Goal: Task Accomplishment & Management: Use online tool/utility

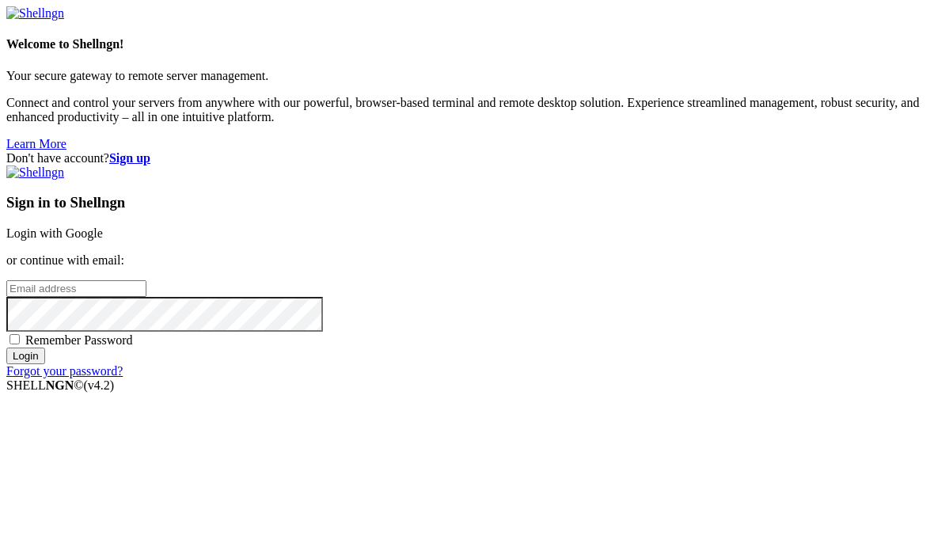
click at [103, 226] on link "Login with Google" at bounding box center [54, 232] width 97 height 13
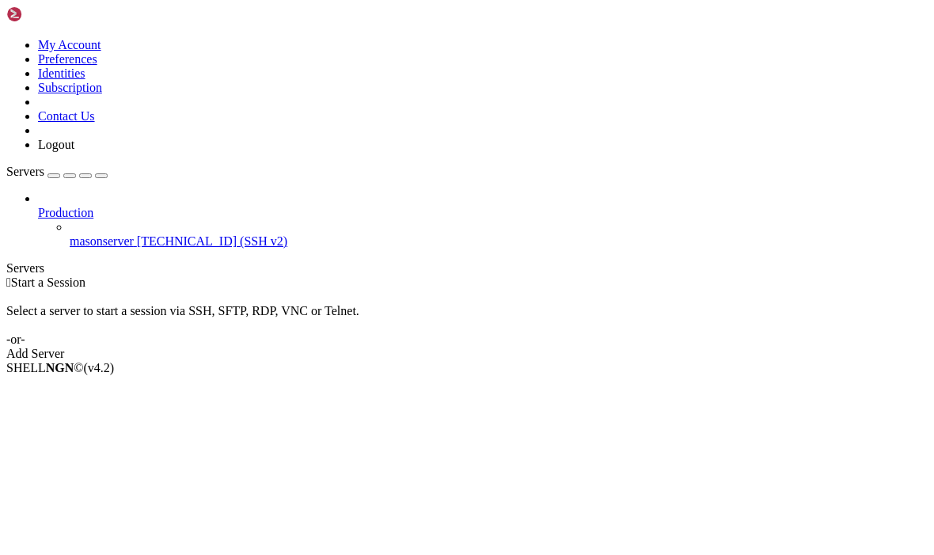
click at [602, 347] on link "Add Server" at bounding box center [466, 354] width 921 height 14
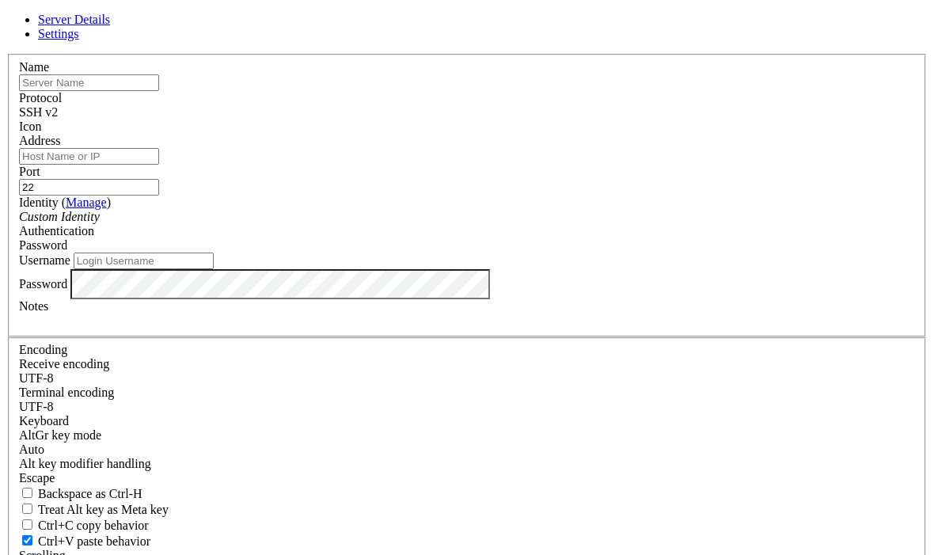
click at [159, 165] on input "Address" at bounding box center [89, 156] width 140 height 17
paste input "[URL][TECHNICAL_ID]"
click at [159, 91] on input "text" at bounding box center [89, 82] width 140 height 17
click at [159, 165] on input "[URL][TECHNICAL_ID]" at bounding box center [89, 156] width 140 height 17
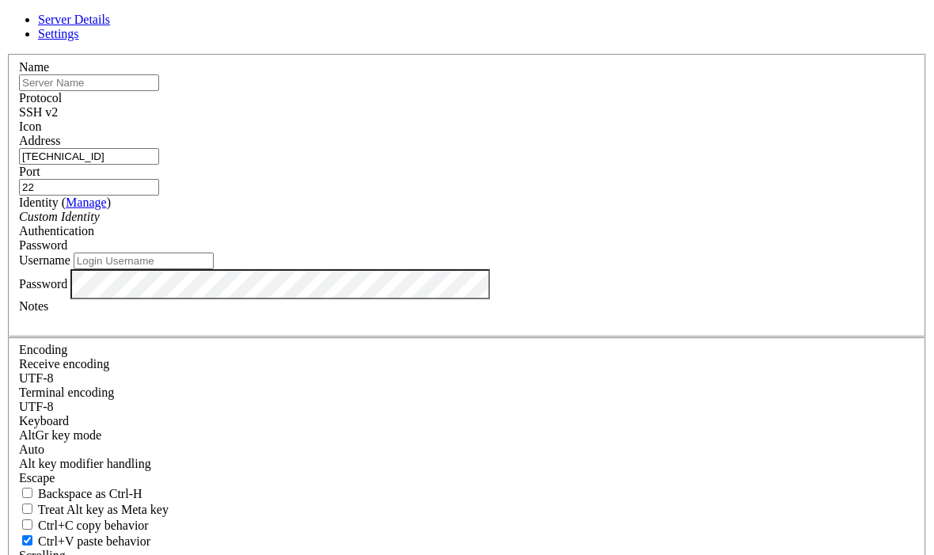
type input "[TECHNICAL_ID]"
click at [159, 91] on input "text" at bounding box center [89, 82] width 140 height 17
type input "[PERSON_NAME]"
click at [214, 269] on input "Username" at bounding box center [144, 260] width 140 height 17
type input "root"
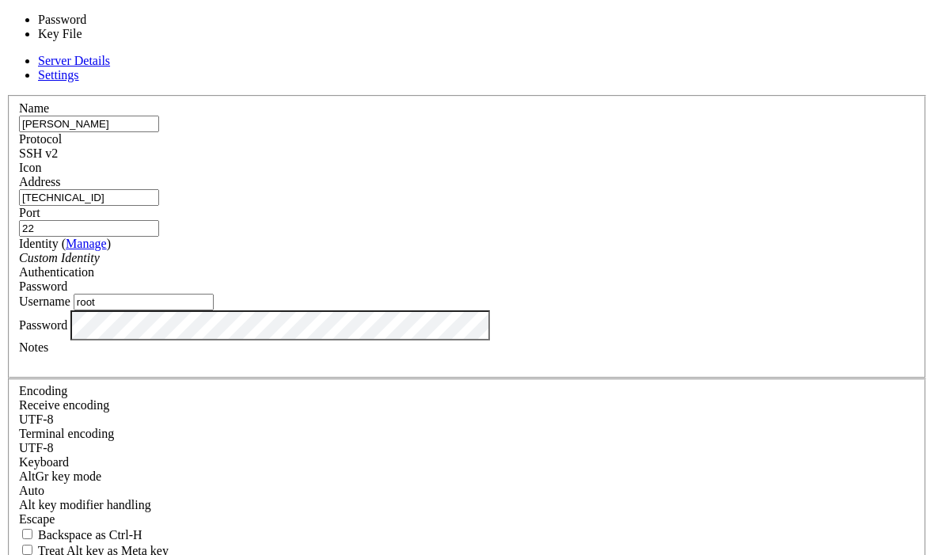
click at [669, 279] on div "Password" at bounding box center [467, 286] width 896 height 14
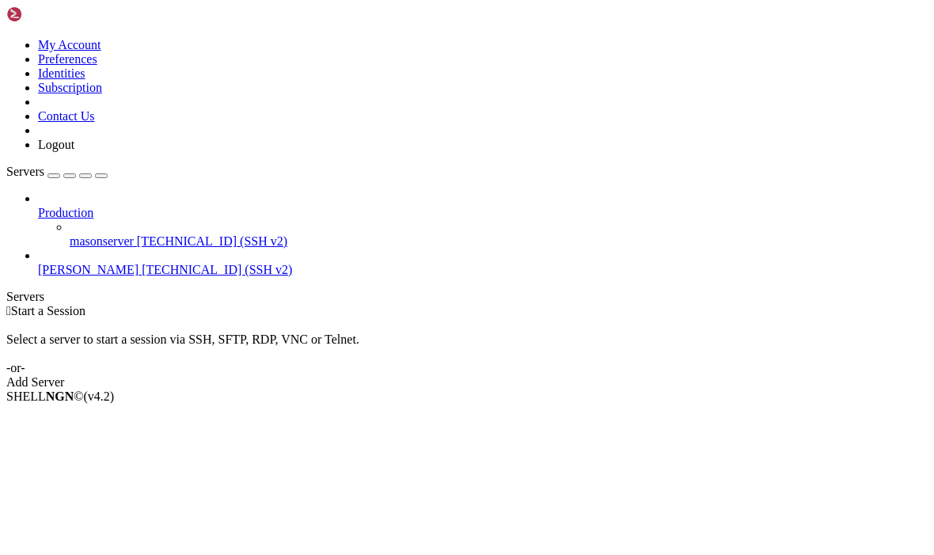
click at [117, 263] on link "[PERSON_NAME] [TECHNICAL_ID] (SSH v2)" at bounding box center [482, 270] width 889 height 14
click at [131, 431] on li "Open SFTP" at bounding box center [110, 438] width 144 height 14
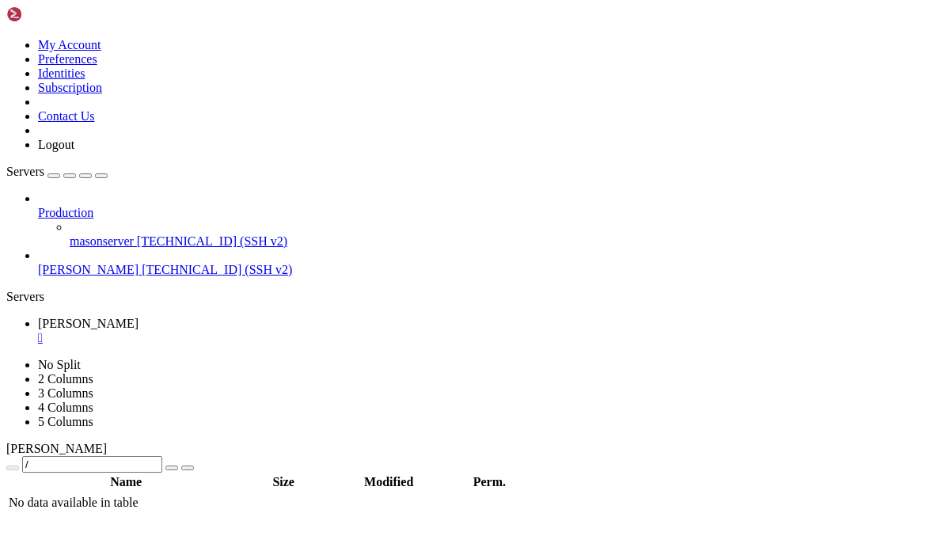
type input "/root"
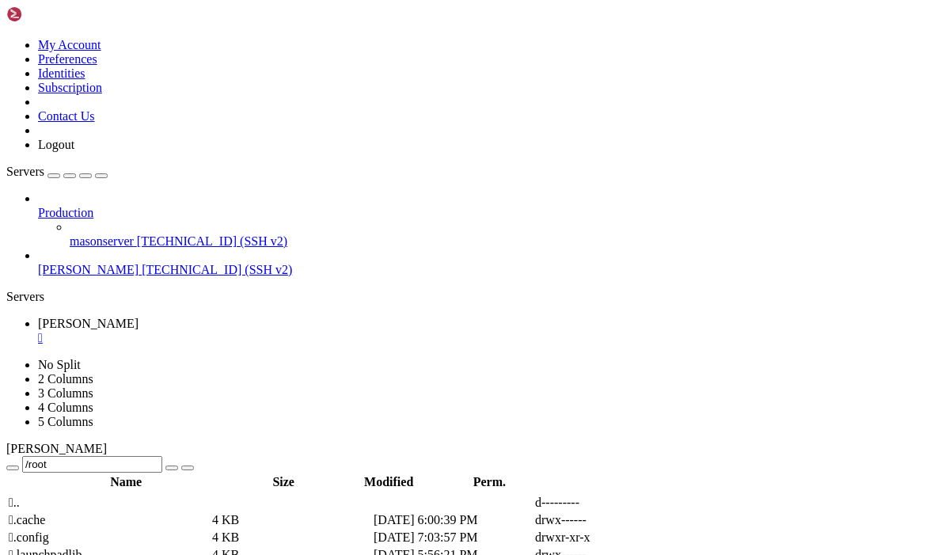
click at [142, 263] on span "[TECHNICAL_ID] (SSH v2)" at bounding box center [217, 269] width 150 height 13
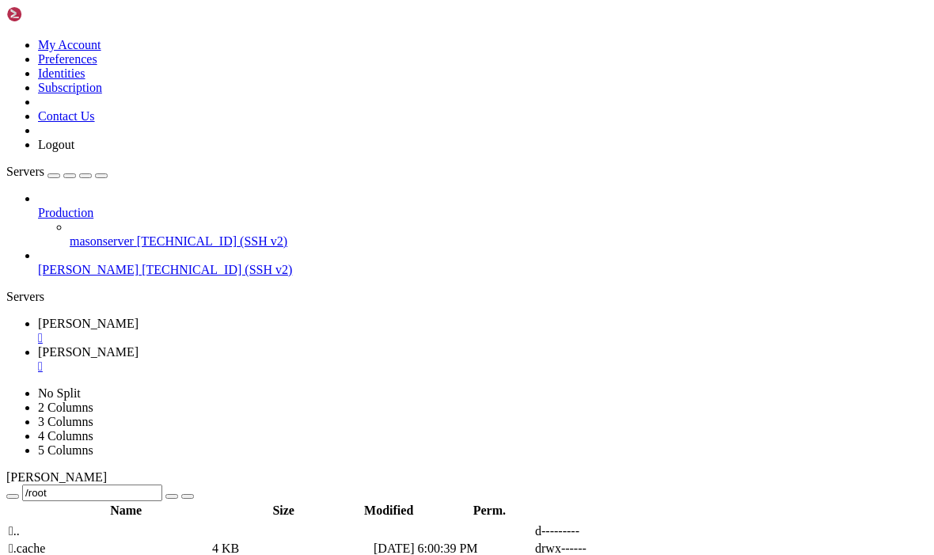
click at [267, 331] on div "" at bounding box center [482, 338] width 889 height 14
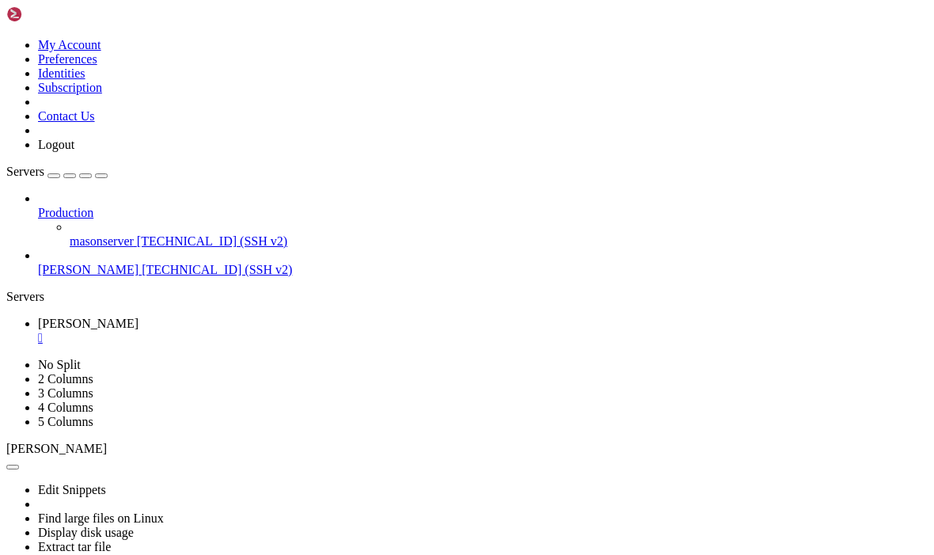
click at [101, 176] on icon "button" at bounding box center [101, 176] width 0 height 0
click at [19, 465] on button "button" at bounding box center [12, 467] width 13 height 5
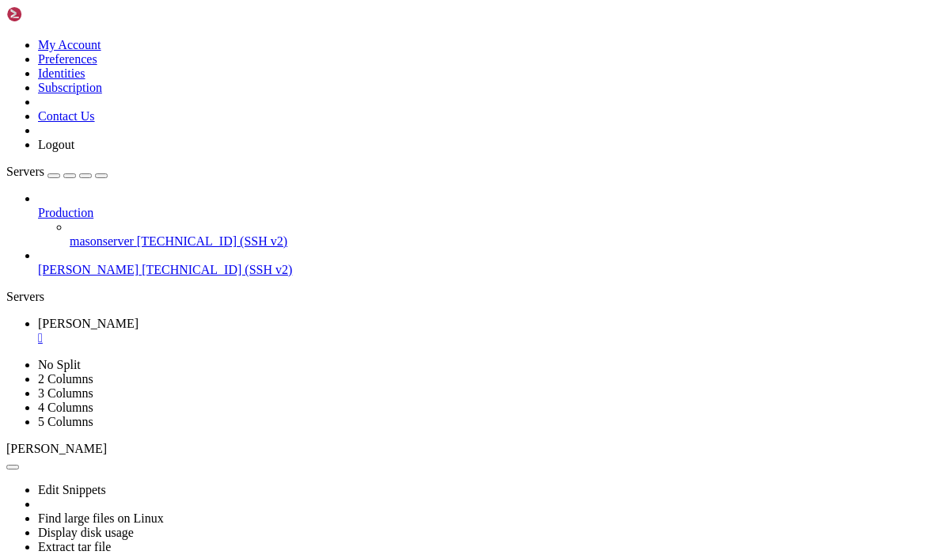
drag, startPoint x: 110, startPoint y: 173, endPoint x: 88, endPoint y: 100, distance: 76.1
click at [110, 554] on link "View running processes" at bounding box center [98, 560] width 121 height 13
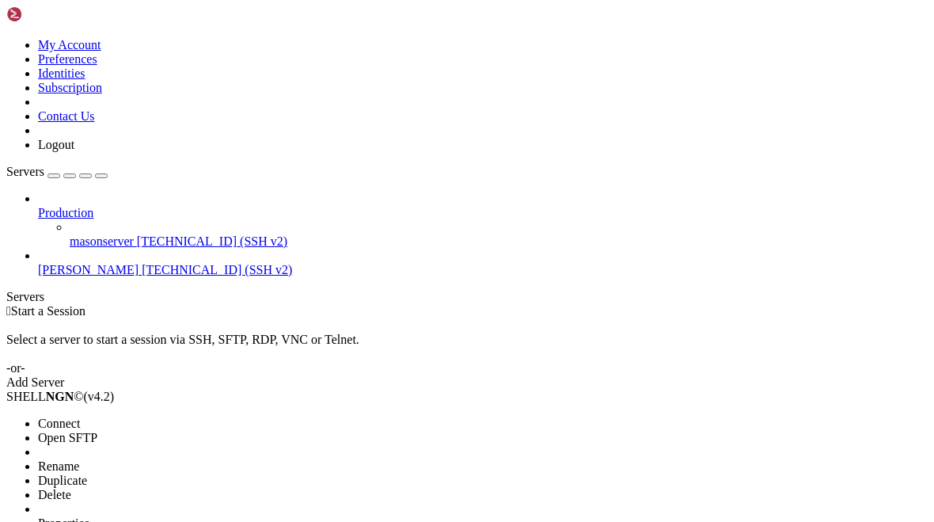
click at [80, 416] on span "Connect" at bounding box center [59, 422] width 42 height 13
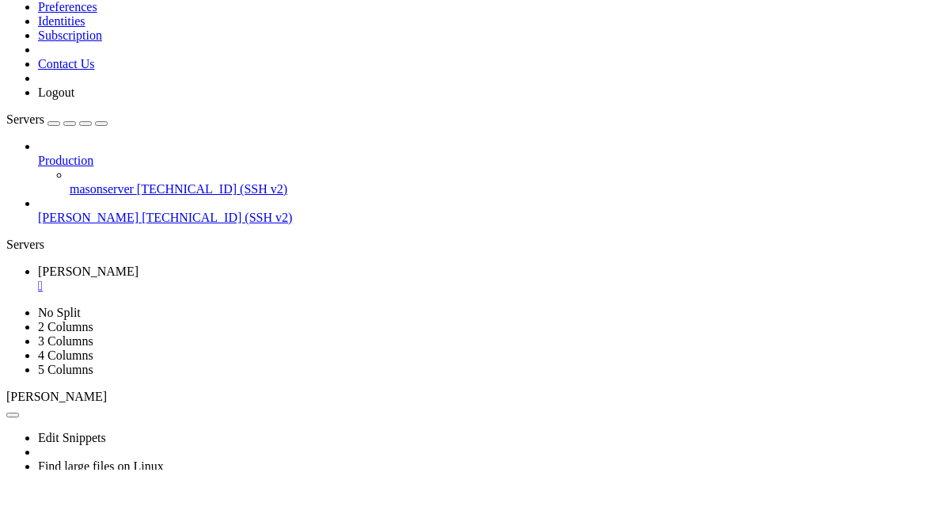
paste textarea "[URL][DOMAIN_NAME]"
type textarea "[URL][DOMAIN_NAME]"
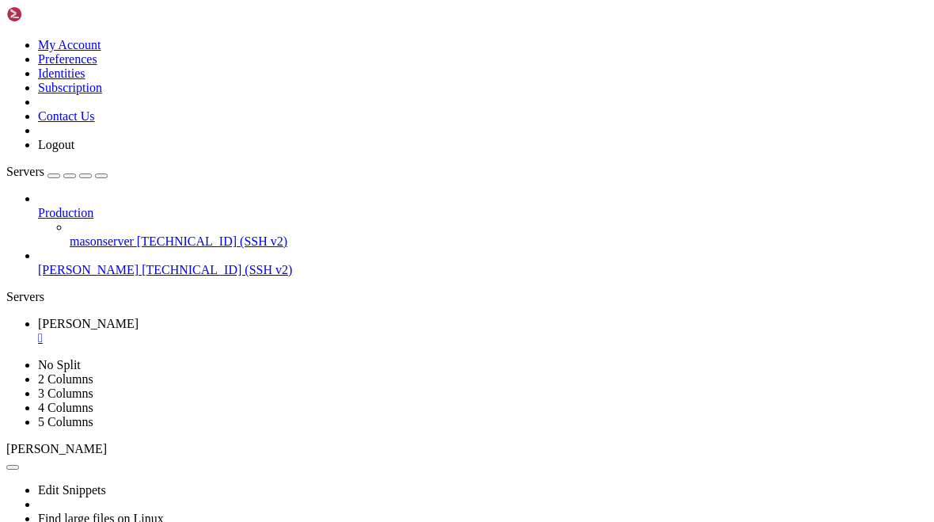
scroll to position [11, 0]
